Goal: Information Seeking & Learning: Find specific fact

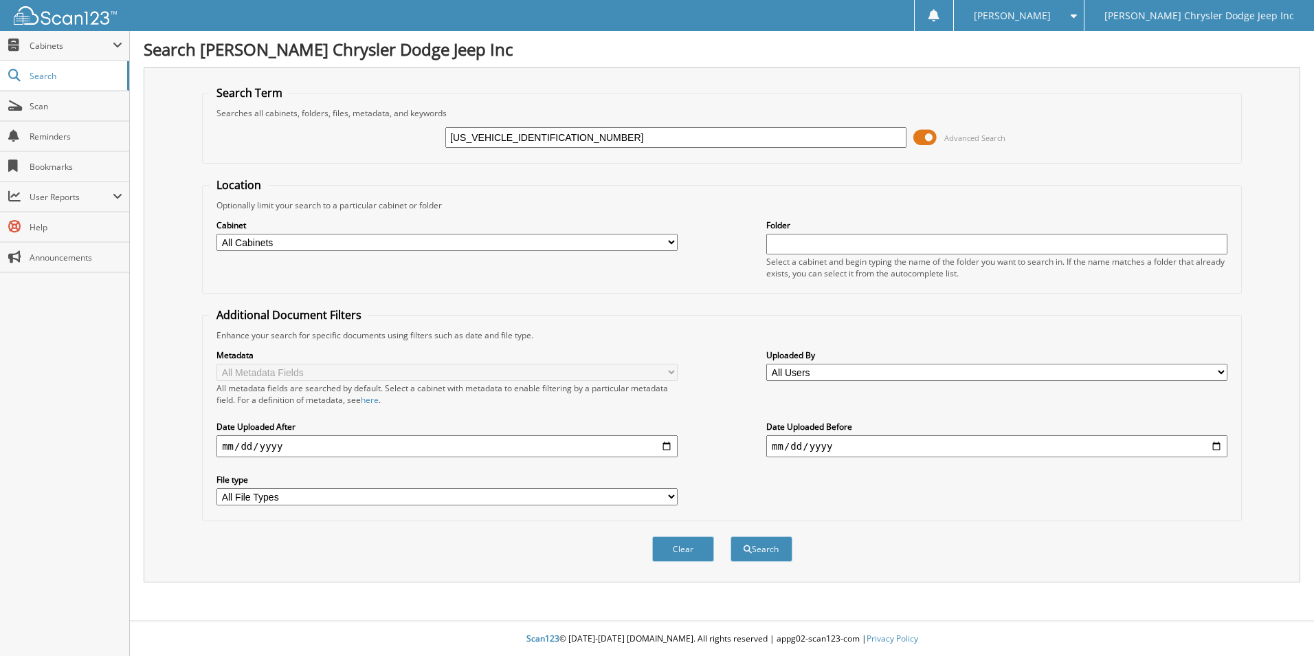
click at [710, 137] on input "[US_VEHICLE_IDENTIFICATION_NUMBER]" at bounding box center [675, 137] width 461 height 21
type input "[US_VEHICLE_IDENTIFICATION_NUMBER]"
click at [731, 536] on button "Search" at bounding box center [762, 548] width 62 height 25
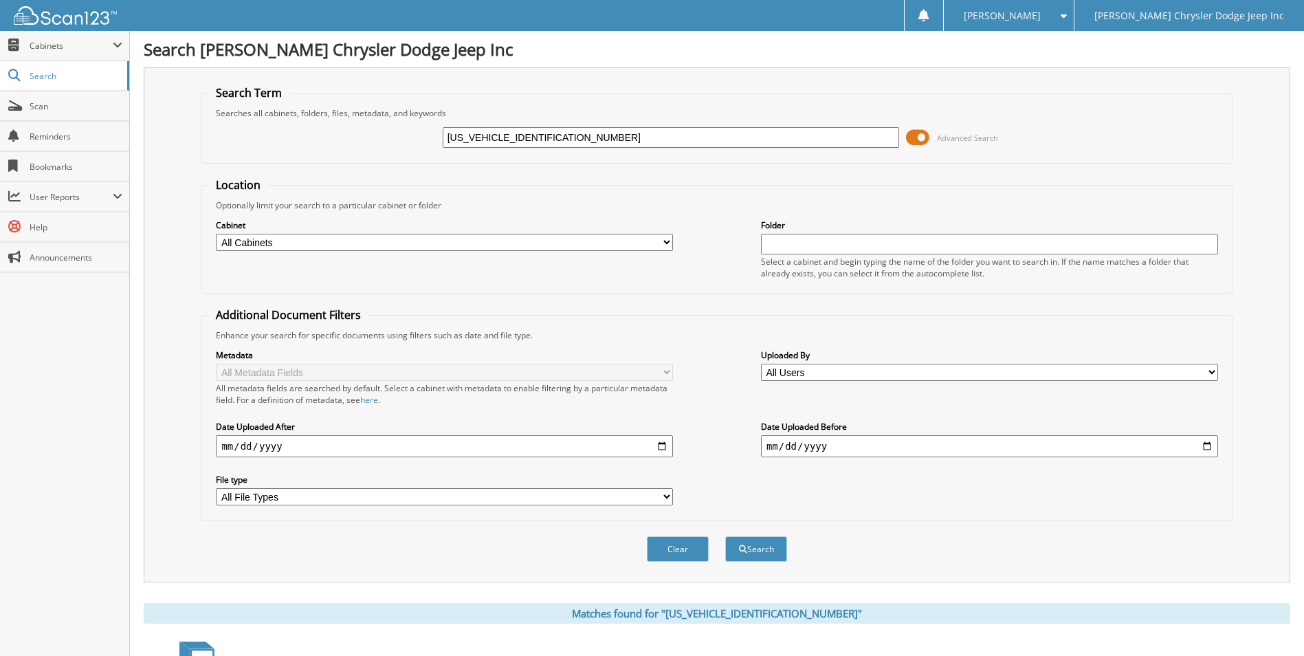
click at [700, 199] on fieldset "Location Optionally limit your search to a particular cabinet or folder Cabinet…" at bounding box center [716, 235] width 1030 height 116
click at [727, 250] on div "Cabinet All Cabinets PARTS SERVICE RO W9 & RESALES Needs Filing Folder" at bounding box center [716, 248] width 1015 height 75
click at [694, 398] on div "Metadata All Metadata Fields All metadata fields are searched by default. Selec…" at bounding box center [716, 427] width 1015 height 173
click at [712, 219] on div "Cabinet All Cabinets PARTS SERVICE RO W9 & RESALES Needs Filing Folder" at bounding box center [716, 248] width 1015 height 75
click at [705, 189] on fieldset "Location Optionally limit your search to a particular cabinet or folder Cabinet…" at bounding box center [716, 235] width 1030 height 116
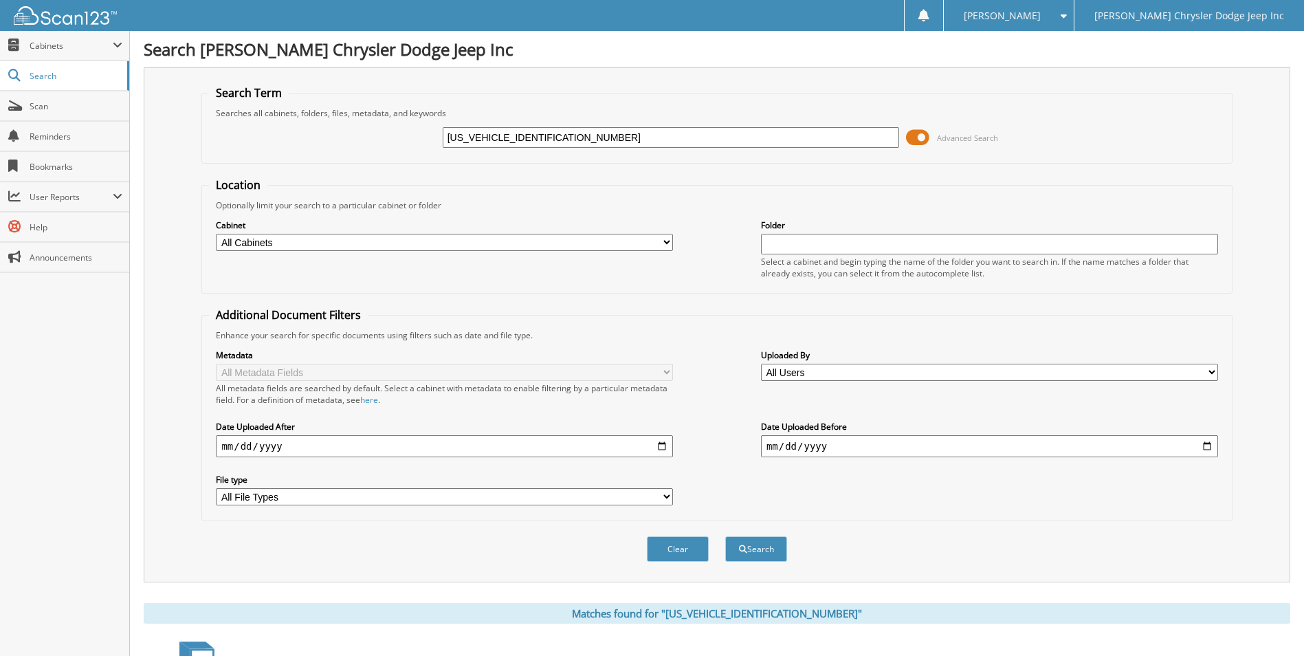
scroll to position [197, 0]
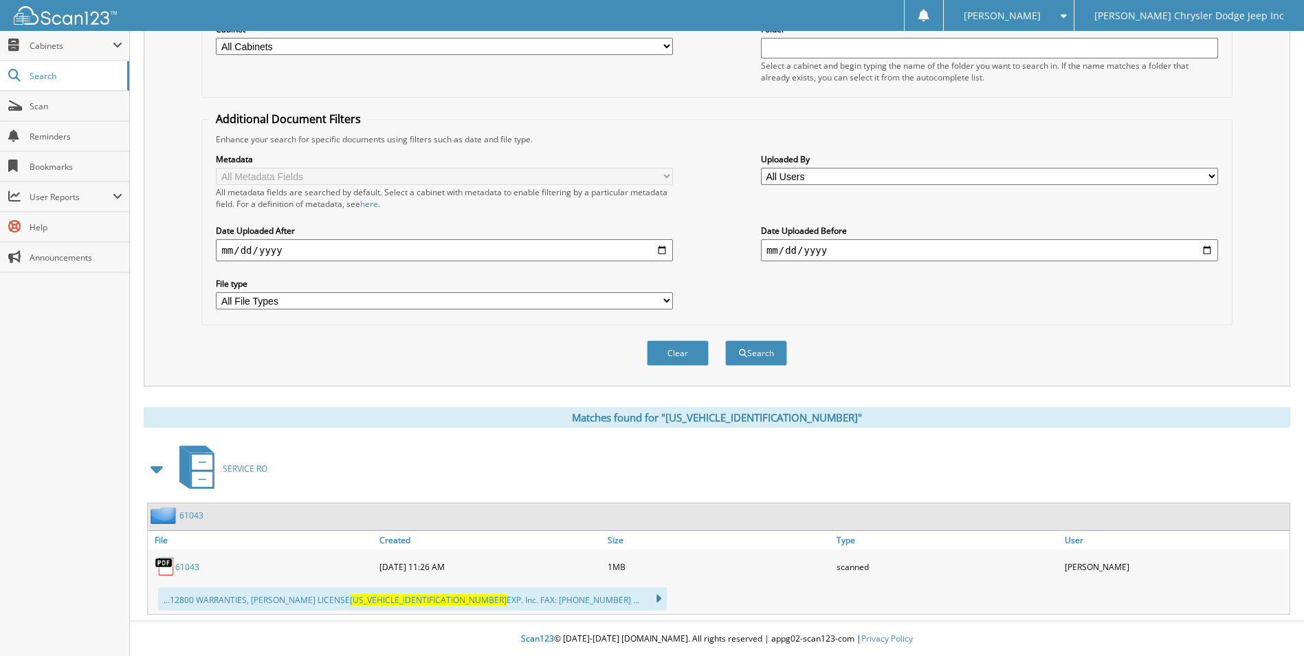
click at [185, 561] on link "61043" at bounding box center [187, 567] width 24 height 12
